Goal: Transaction & Acquisition: Purchase product/service

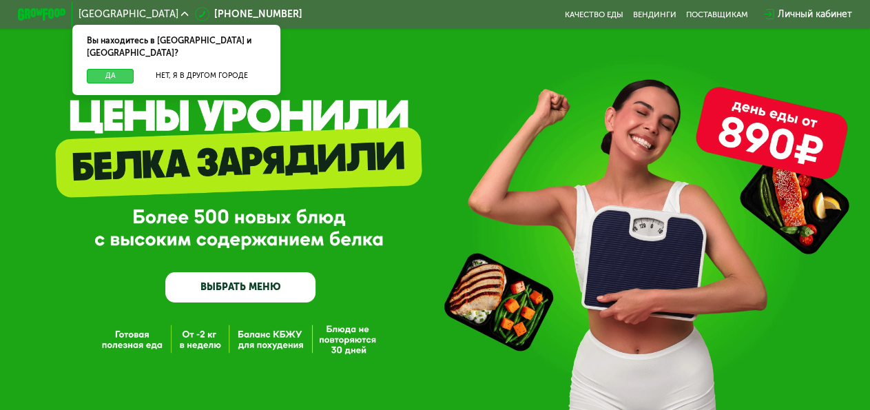
click at [116, 69] on button "Да" at bounding box center [110, 76] width 47 height 14
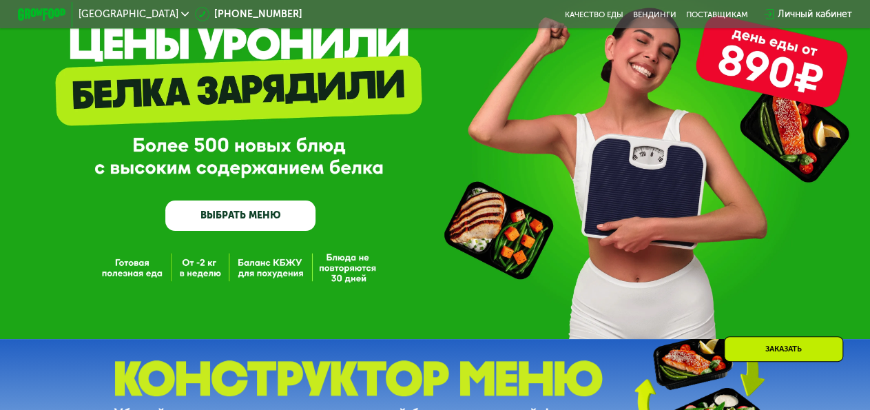
click at [267, 220] on link "ВЫБРАТЬ МЕНЮ" at bounding box center [240, 216] width 150 height 30
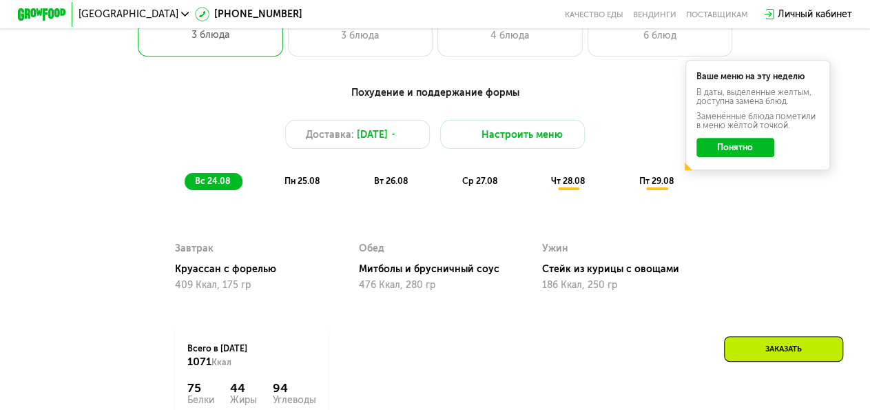
scroll to position [605, 0]
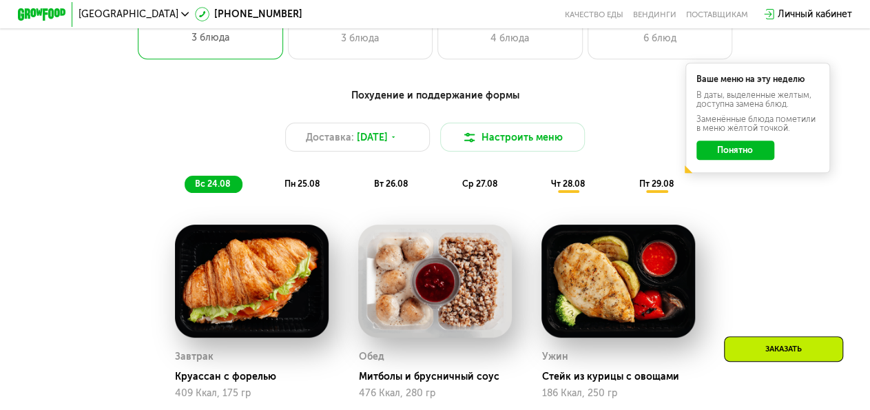
click at [298, 189] on span "пн 25.08" at bounding box center [302, 184] width 35 height 10
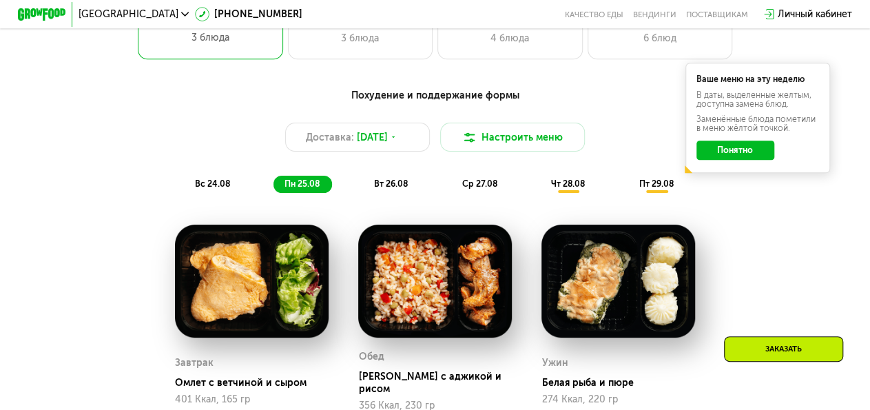
click at [379, 189] on span "вт 26.08" at bounding box center [391, 184] width 34 height 10
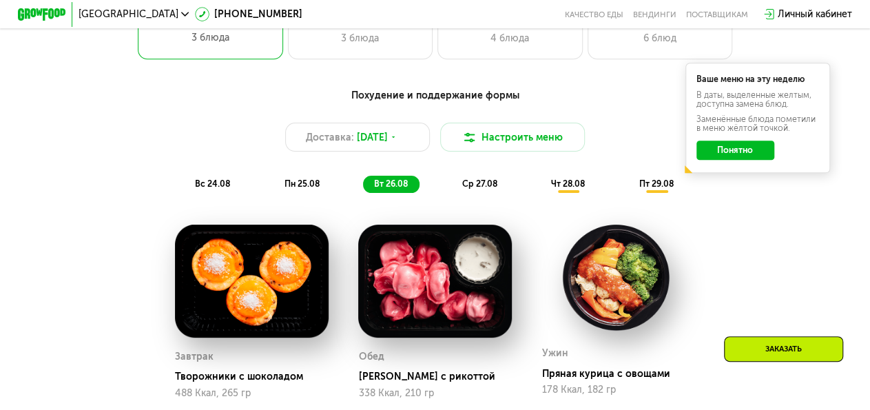
click at [472, 189] on span "ср 27.08" at bounding box center [479, 184] width 35 height 10
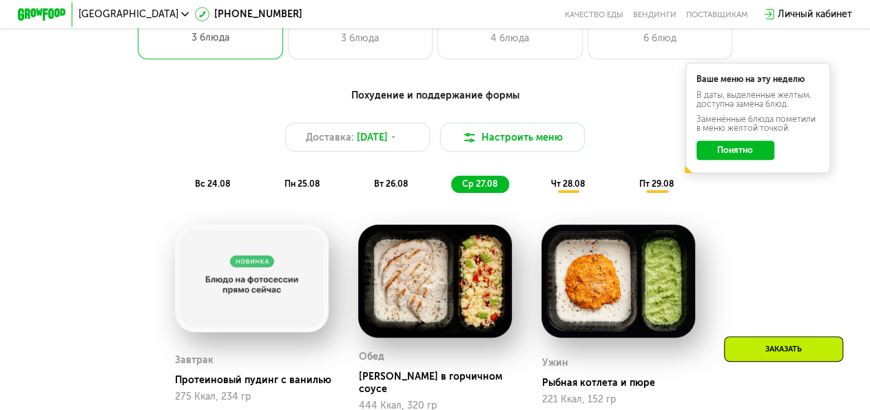
click at [583, 188] on span "чт 28.08" at bounding box center [568, 184] width 34 height 10
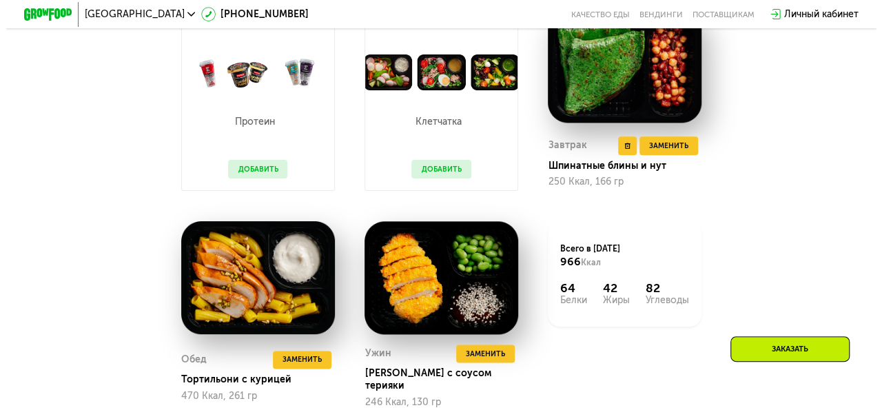
scroll to position [462, 0]
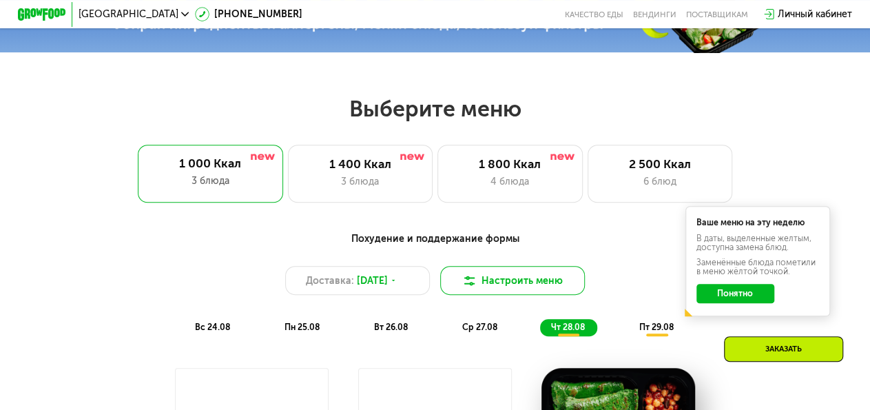
click at [499, 288] on button "Настроить меню" at bounding box center [512, 280] width 145 height 29
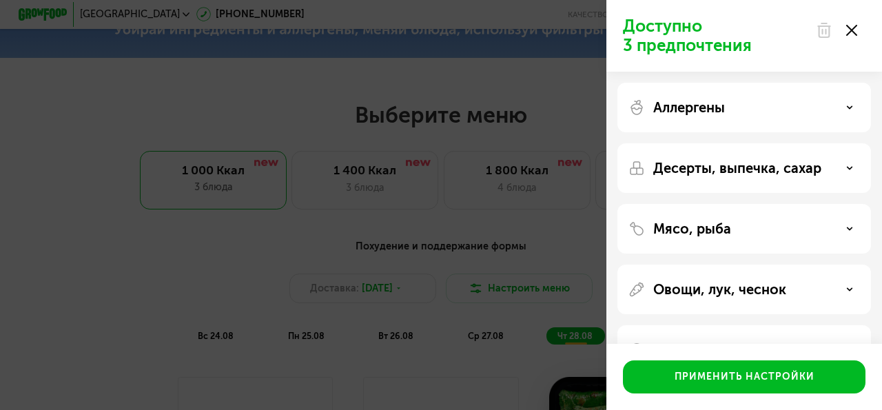
scroll to position [44, 0]
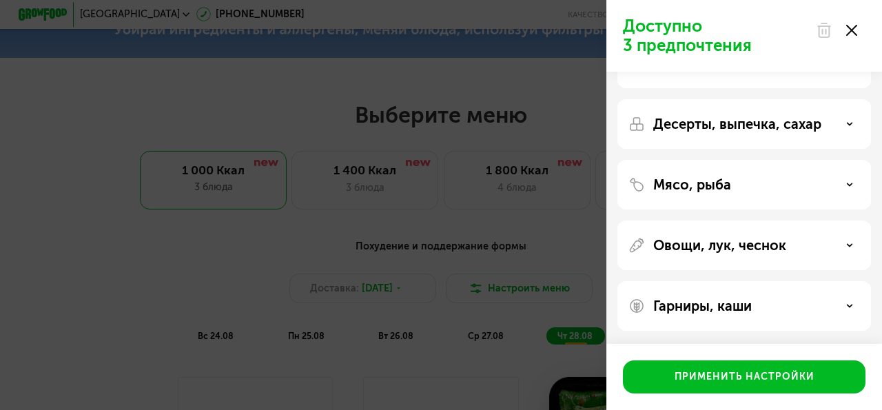
click at [851, 305] on use at bounding box center [850, 306] width 5 height 2
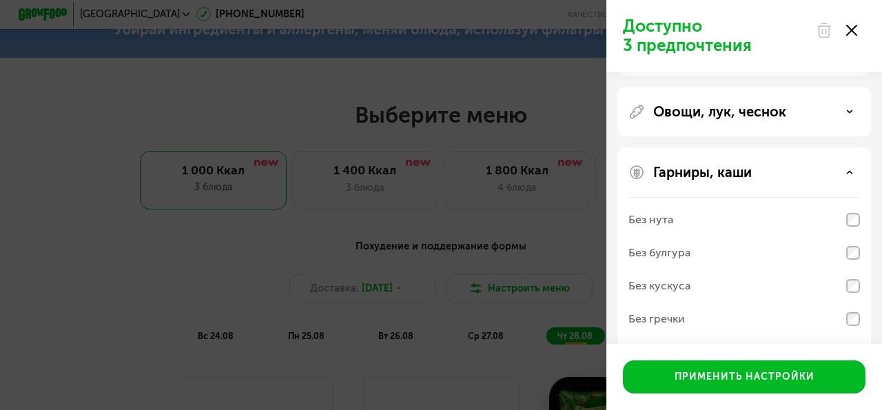
scroll to position [221, 0]
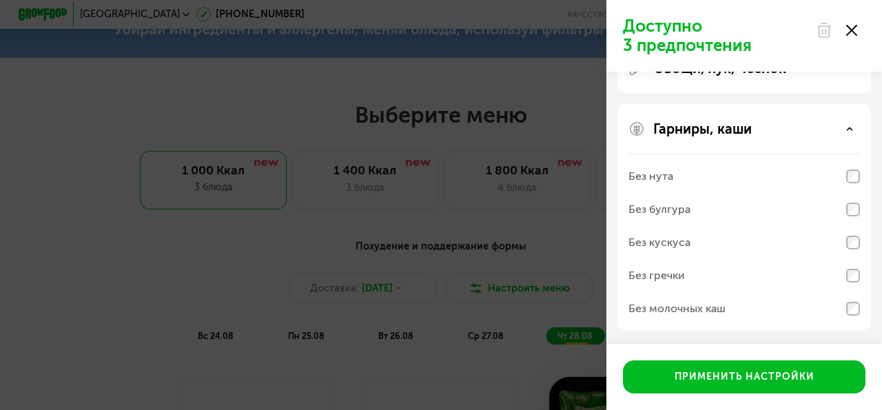
click at [850, 126] on icon at bounding box center [849, 128] width 7 height 7
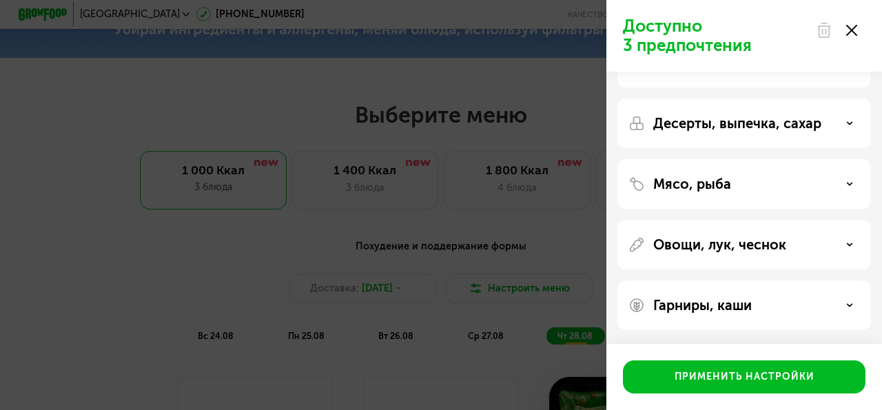
scroll to position [44, 0]
click at [851, 187] on icon at bounding box center [849, 184] width 7 height 7
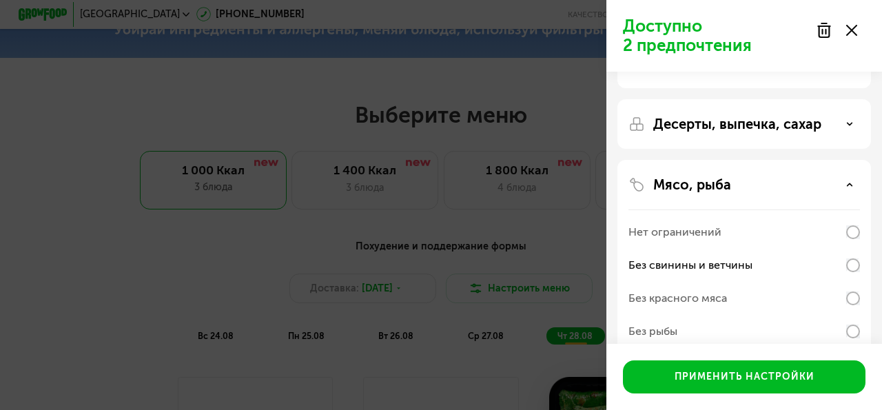
scroll to position [0, 0]
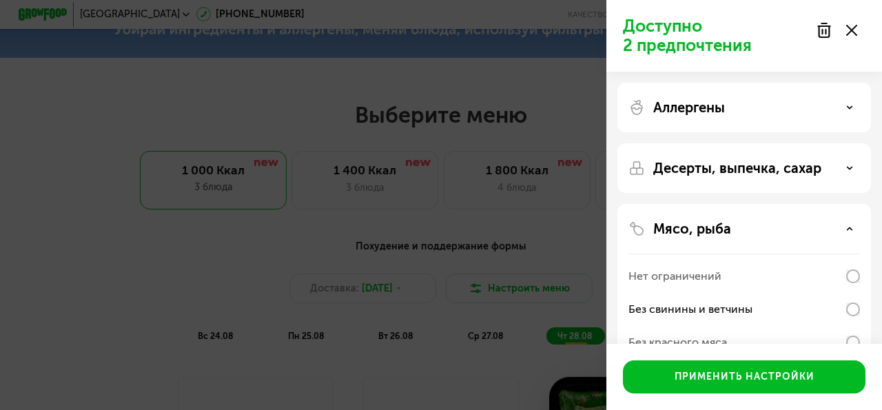
click at [815, 204] on div "Десерты, выпечка, сахар" at bounding box center [745, 317] width 254 height 227
click at [844, 172] on div "Десерты, выпечка, сахар" at bounding box center [745, 168] width 232 height 17
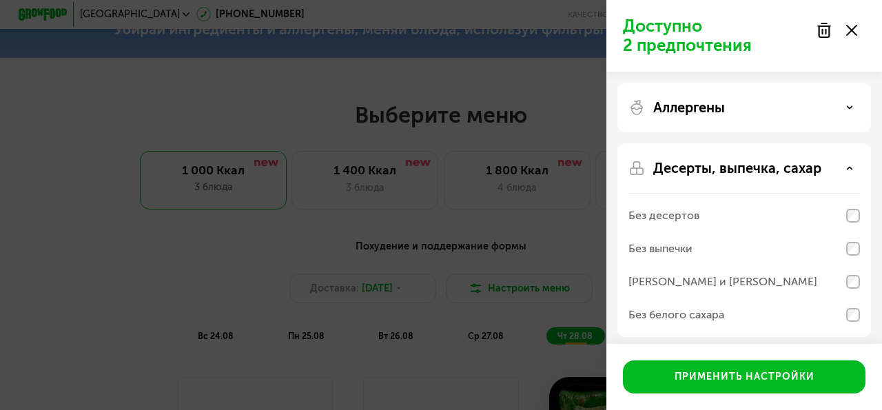
click at [806, 115] on div "Аллергены" at bounding box center [745, 107] width 232 height 17
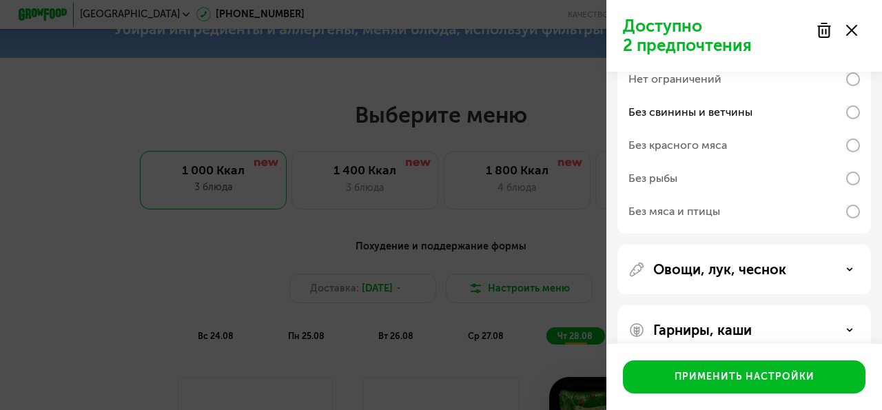
scroll to position [575, 0]
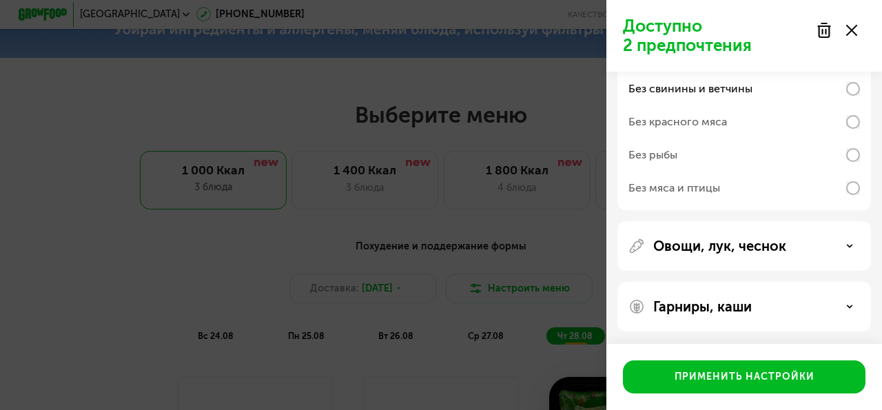
click at [844, 241] on div "Овощи, лук, чеснок" at bounding box center [745, 246] width 232 height 17
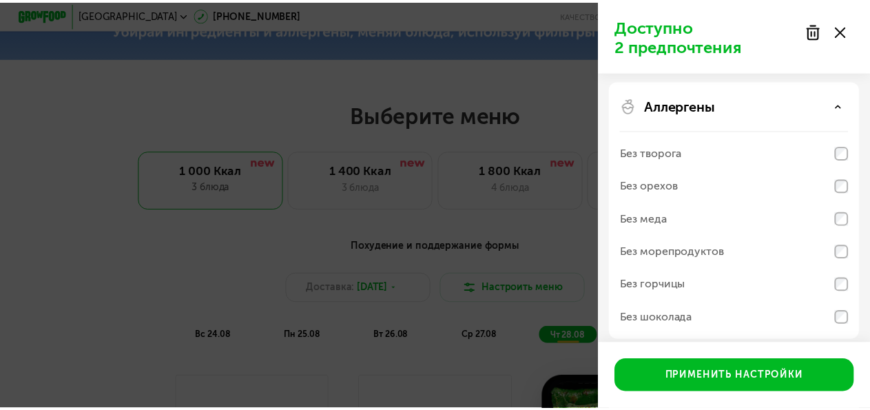
scroll to position [0, 0]
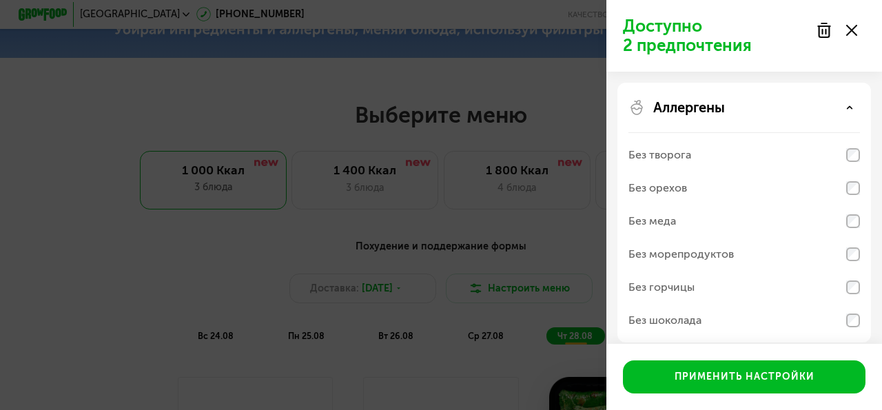
click at [855, 39] on div at bounding box center [837, 31] width 58 height 28
click at [854, 32] on use at bounding box center [851, 30] width 11 height 11
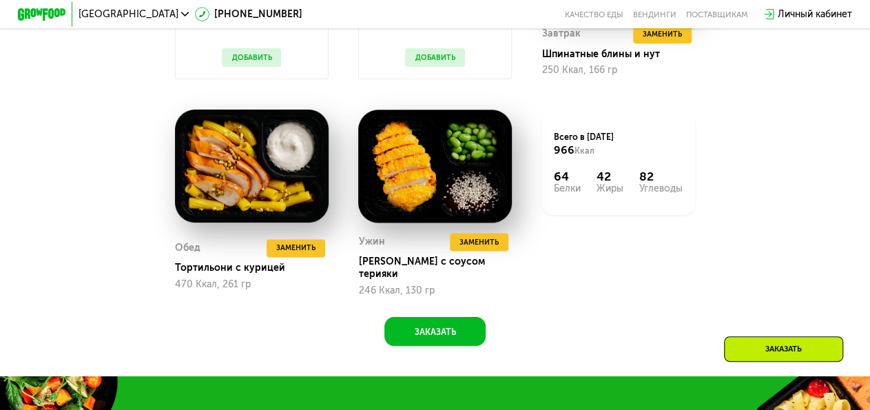
scroll to position [1003, 0]
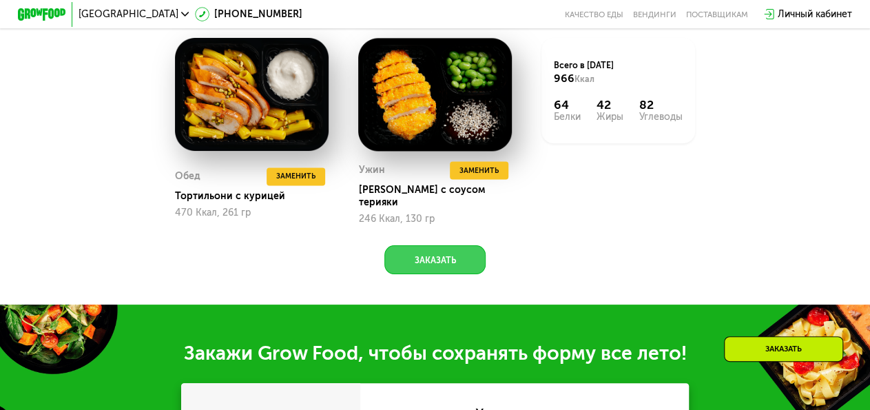
click at [434, 266] on button "Заказать" at bounding box center [435, 259] width 101 height 29
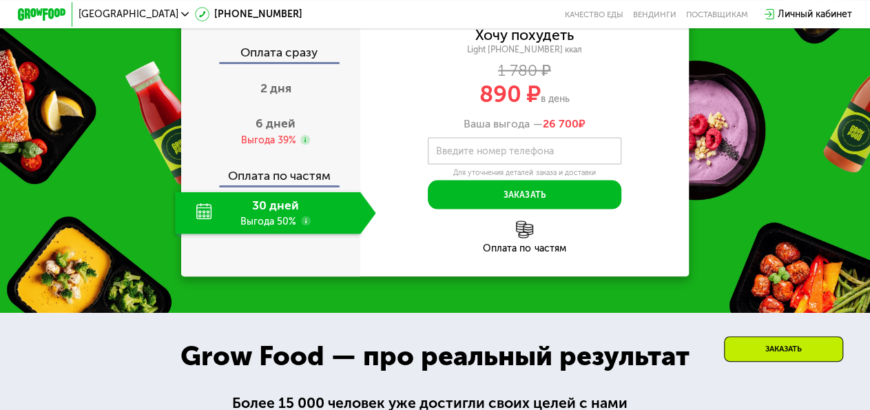
scroll to position [1454, 0]
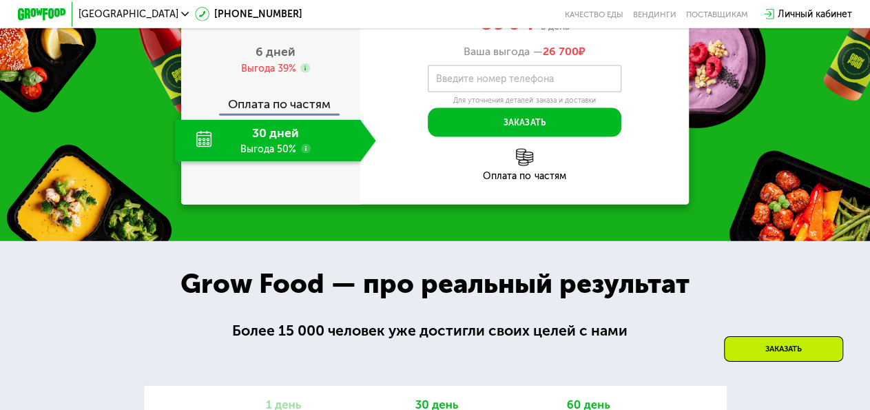
click at [303, 154] on use at bounding box center [306, 149] width 10 height 10
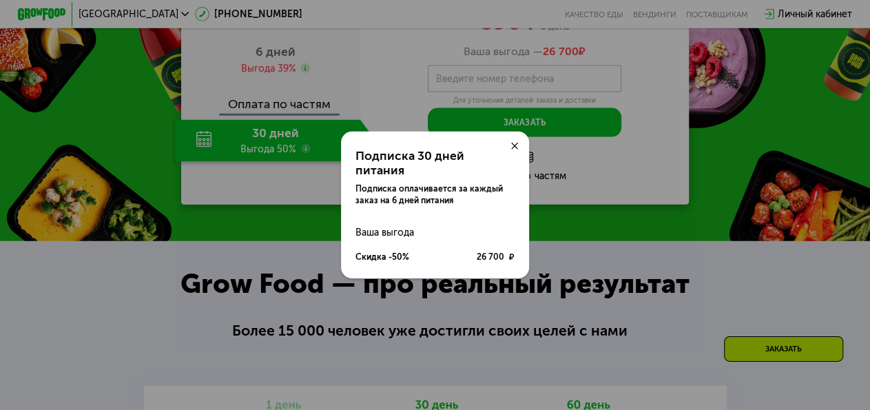
click at [519, 150] on icon at bounding box center [515, 147] width 8 height 8
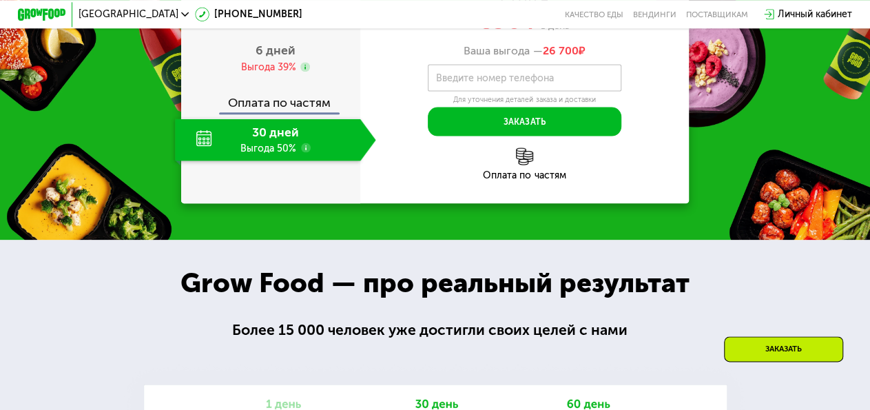
scroll to position [1598, 0]
